Goal: Task Accomplishment & Management: Use online tool/utility

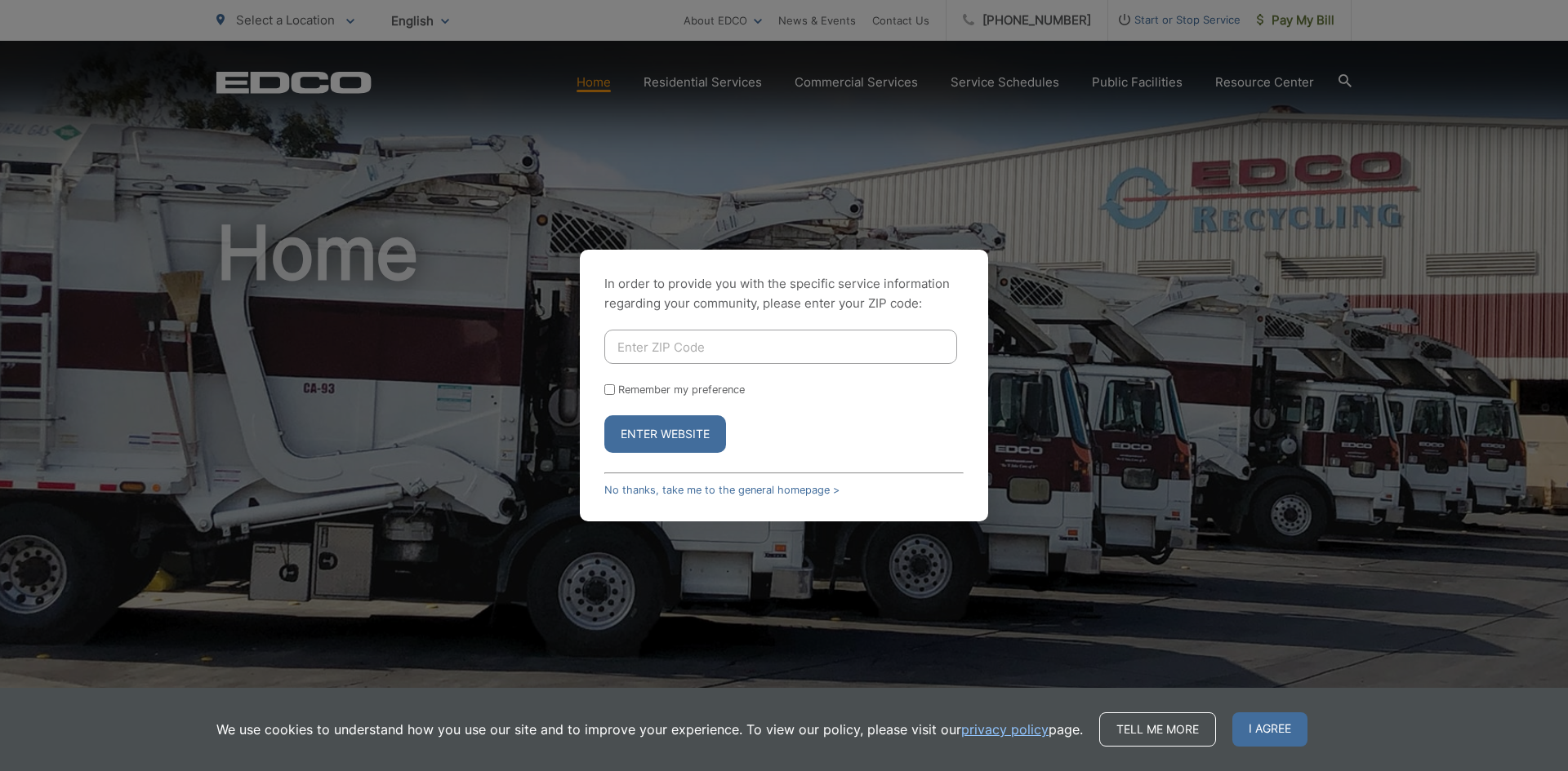
click at [1113, 58] on div "In order to provide you with the specific service information regarding your co…" at bounding box center [784, 386] width 1568 height 771
click at [632, 493] on link "No thanks, take me to the general homepage >" at bounding box center [721, 490] width 235 height 12
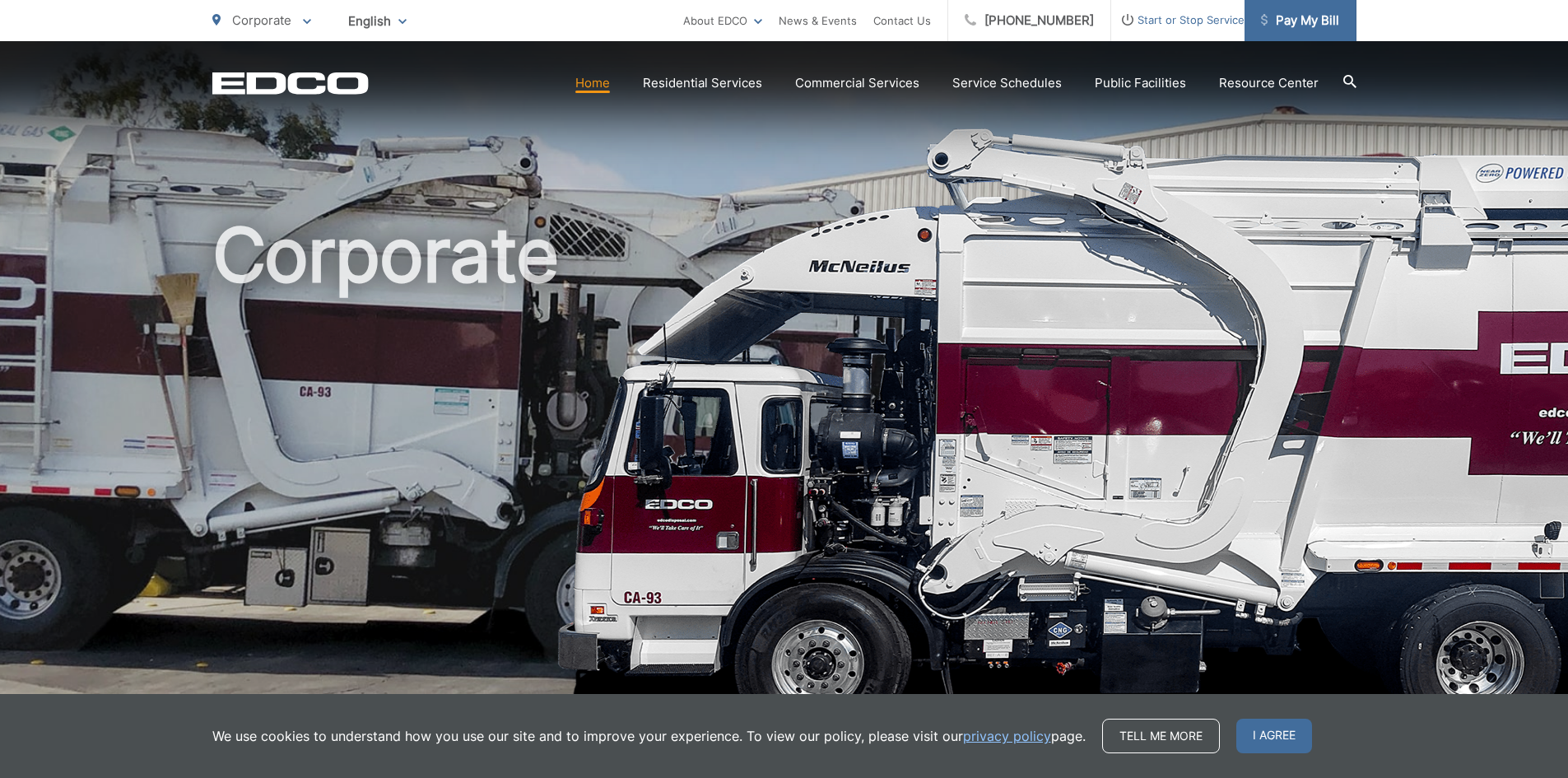
click at [1320, 28] on span "Pay My Bill" at bounding box center [1299, 21] width 78 height 20
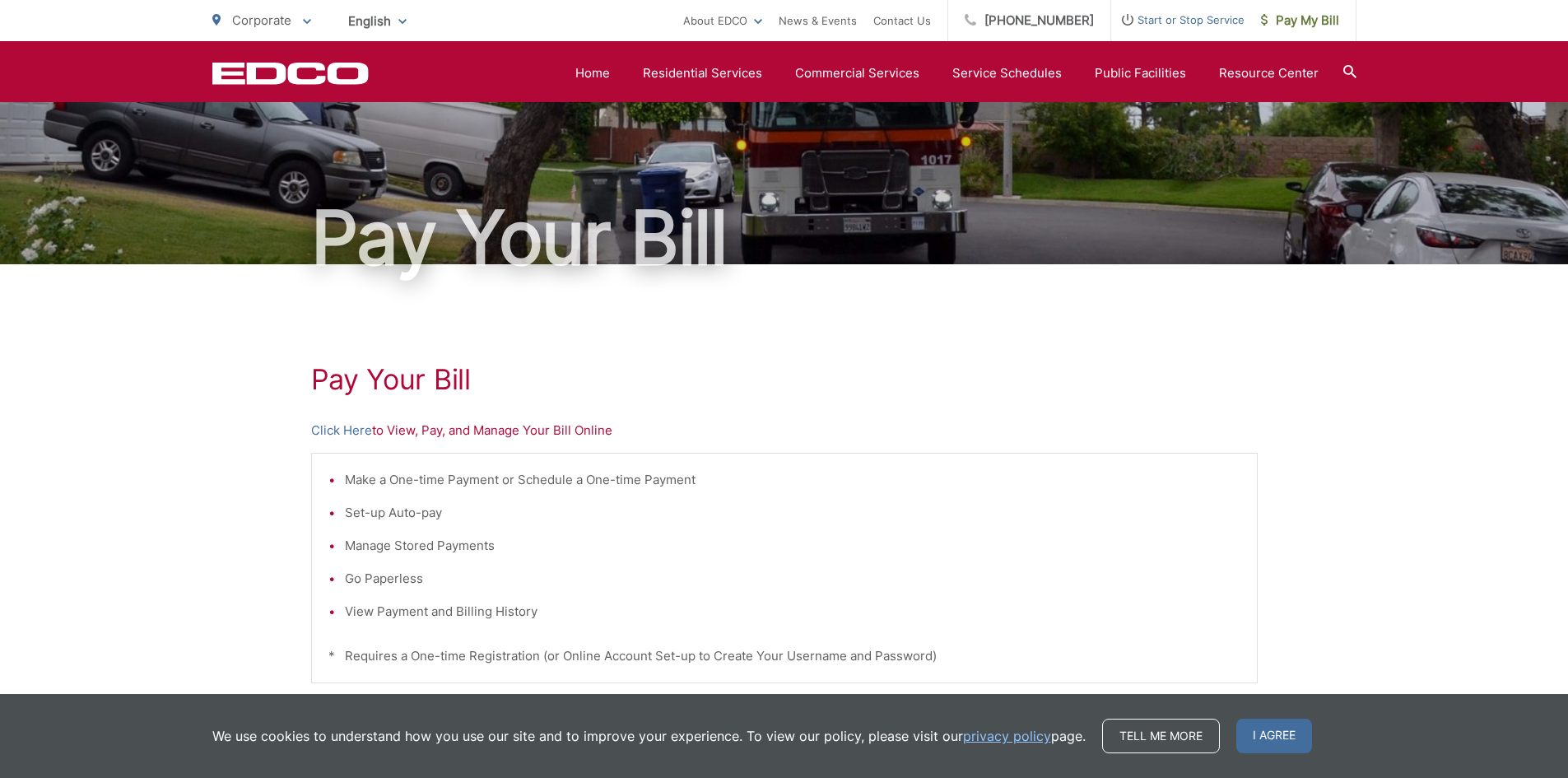
scroll to position [63, 0]
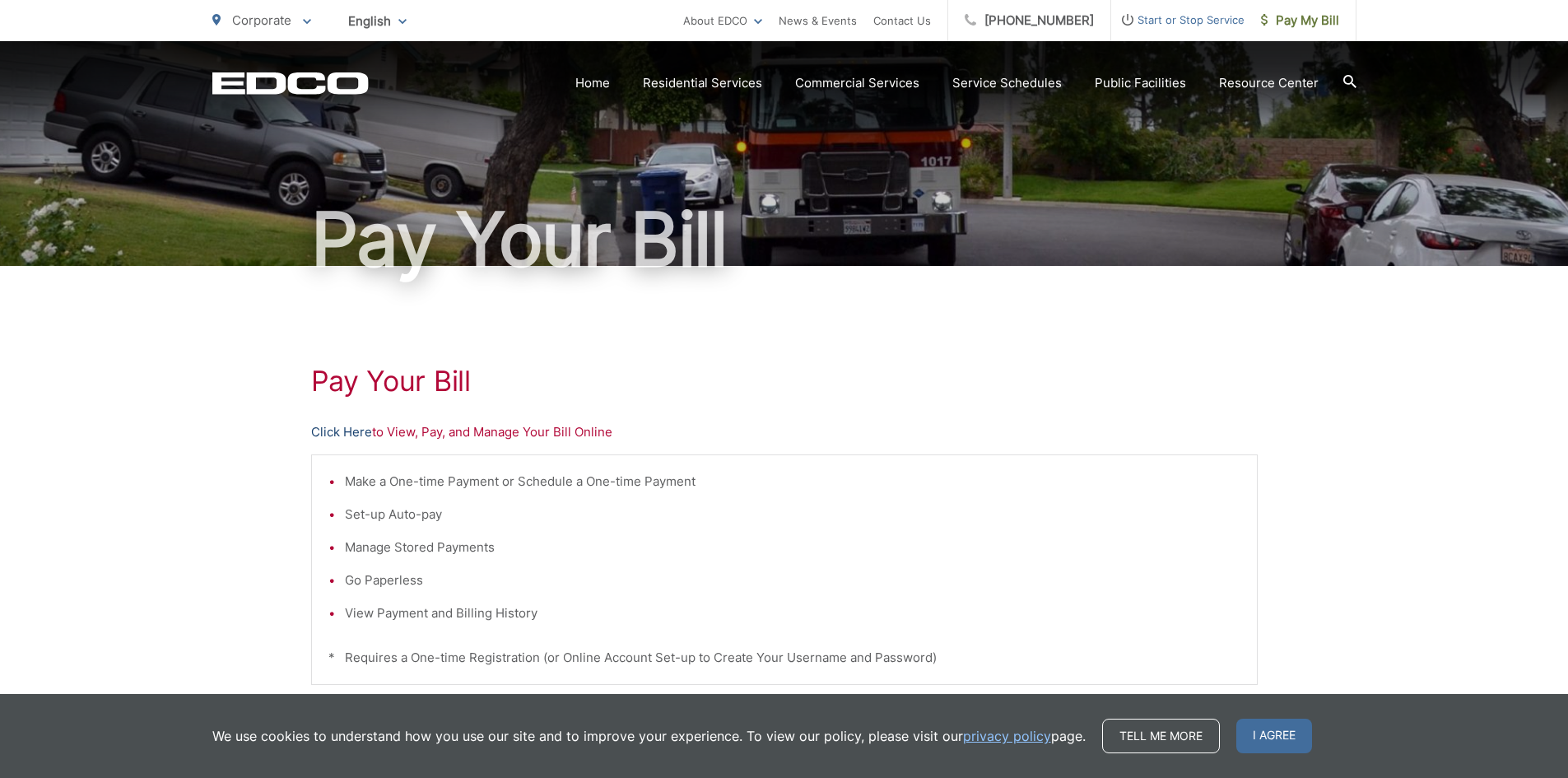
click at [342, 428] on link "Click Here" at bounding box center [341, 433] width 61 height 20
